Goal: Task Accomplishment & Management: Use online tool/utility

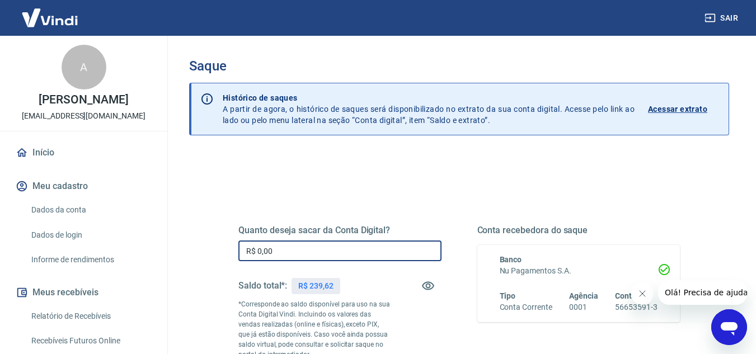
click at [342, 255] on input "R$ 0,00" at bounding box center [339, 251] width 203 height 21
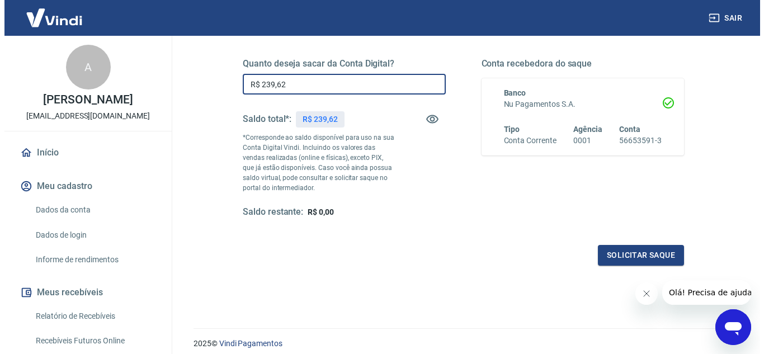
scroll to position [168, 0]
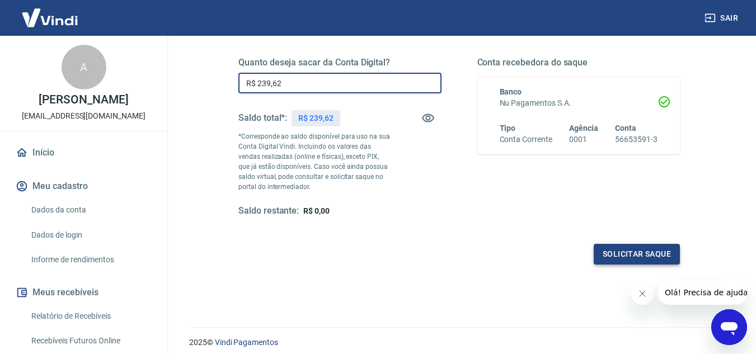
type input "R$ 239,62"
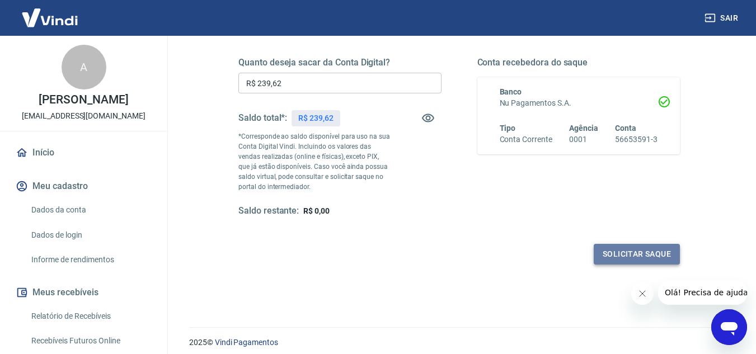
click at [625, 253] on button "Solicitar saque" at bounding box center [637, 254] width 86 height 21
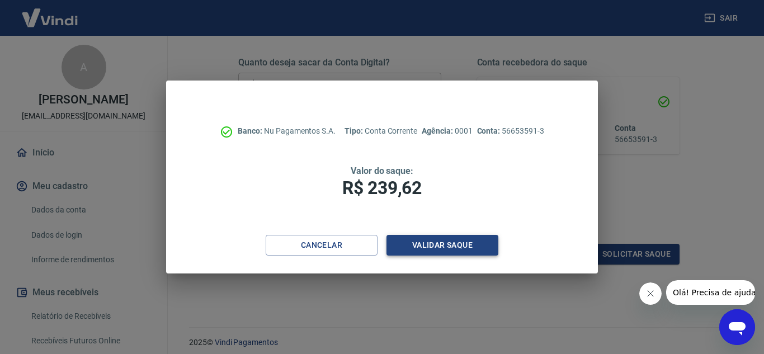
click at [438, 246] on button "Validar saque" at bounding box center [443, 245] width 112 height 21
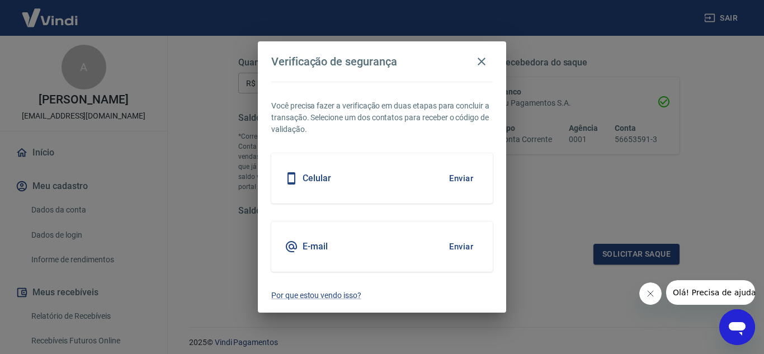
click at [460, 246] on button "Enviar" at bounding box center [461, 246] width 36 height 23
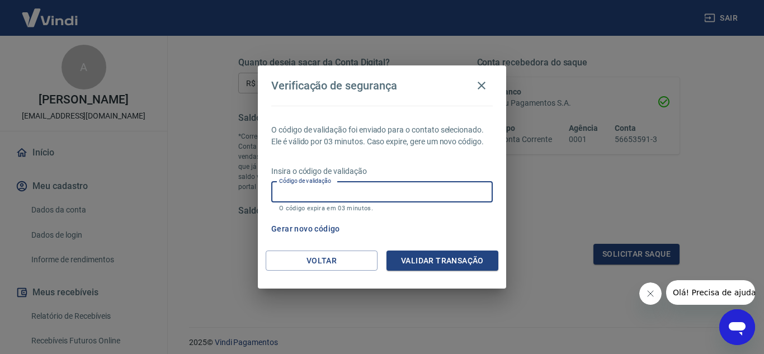
paste input "482939"
type input "482939"
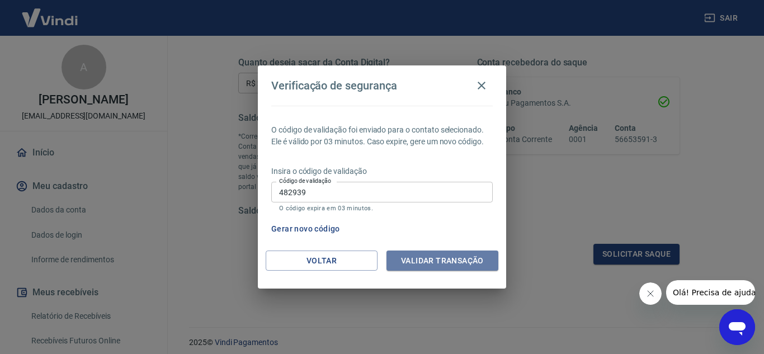
click at [430, 258] on button "Validar transação" at bounding box center [443, 261] width 112 height 21
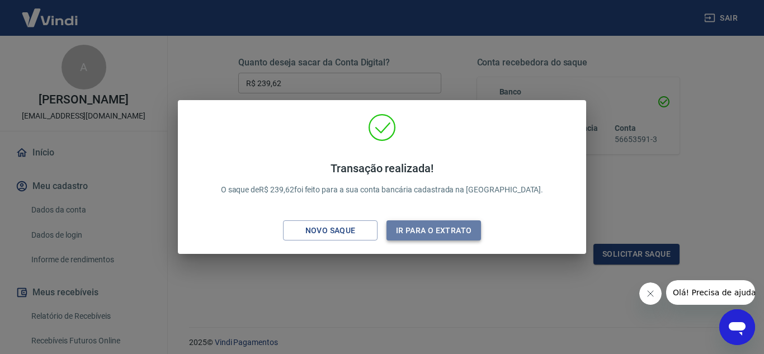
click at [429, 229] on button "Ir para o extrato" at bounding box center [434, 230] width 95 height 21
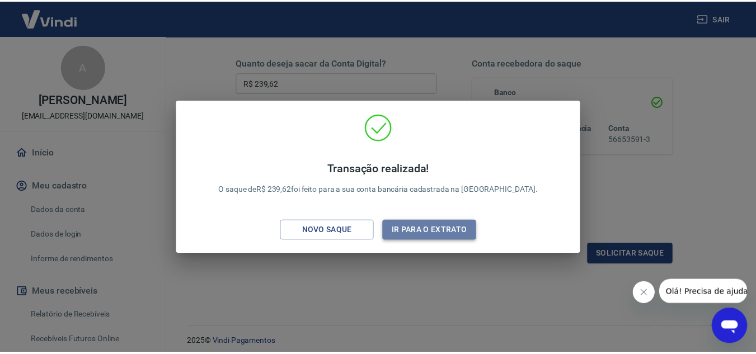
scroll to position [191, 0]
